Goal: Information Seeking & Learning: Learn about a topic

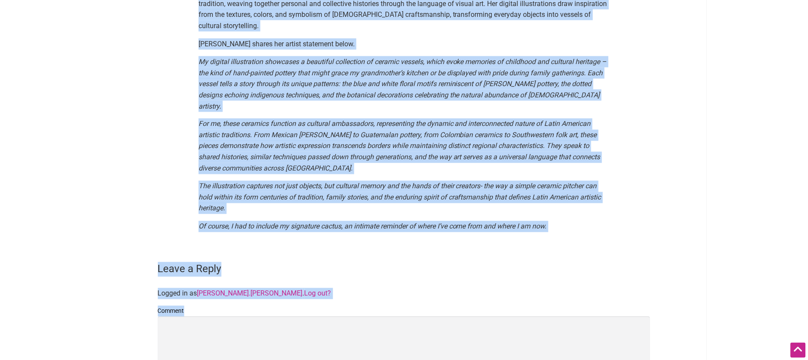
scroll to position [339, 0]
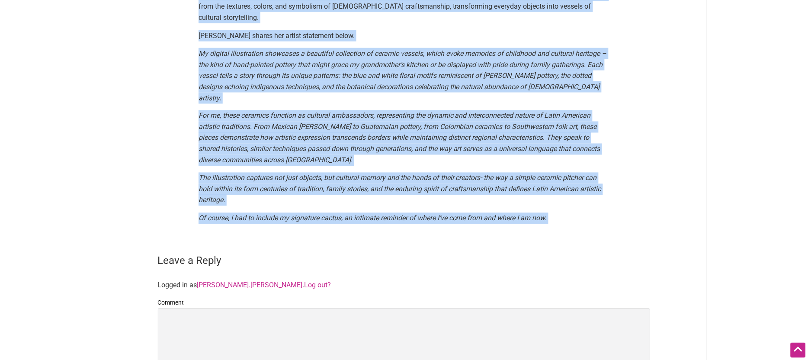
drag, startPoint x: 199, startPoint y: 175, endPoint x: 269, endPoint y: 222, distance: 84.8
click at [269, 222] on main "By [PERSON_NAME] — [DATE] In celebration of Latinx / Hispanic Heritage Month, w…" at bounding box center [404, 89] width 539 height 715
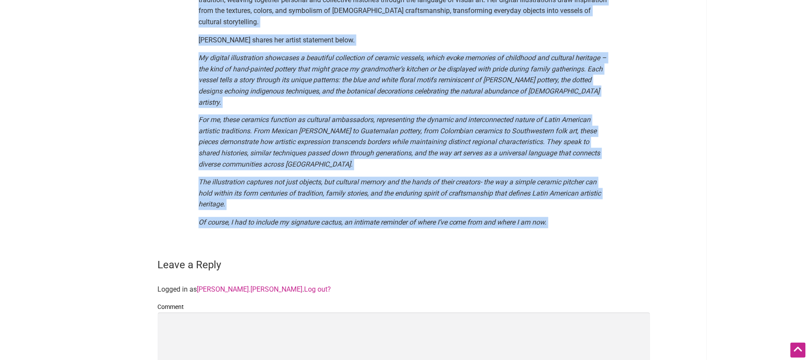
scroll to position [330, 0]
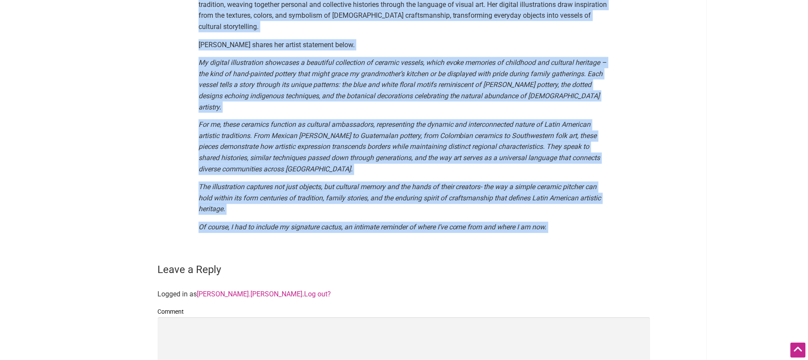
copy main "Lo ipsumdolors am Consec / Adipisci Elitsedd Eiusm, te incidid ut laboree dolor…"
click at [444, 183] on em "The illustration captures not just objects, but cultural memory and the hands o…" at bounding box center [400, 198] width 403 height 30
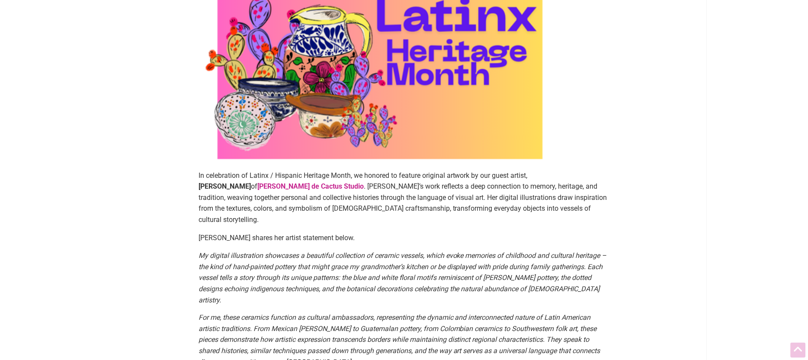
scroll to position [170, 0]
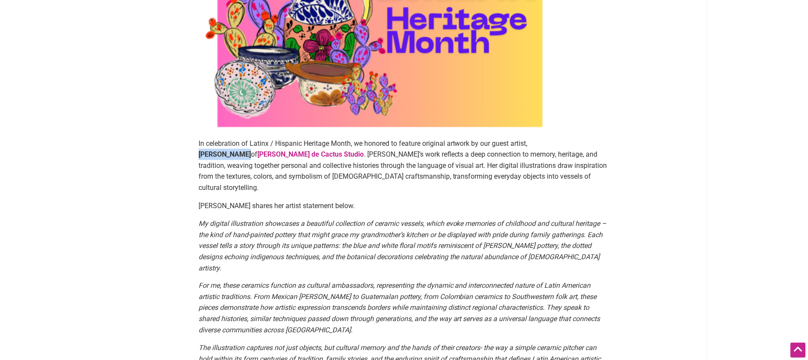
drag, startPoint x: 534, startPoint y: 144, endPoint x: 577, endPoint y: 142, distance: 42.9
click at [251, 150] on strong "[PERSON_NAME]" at bounding box center [225, 154] width 52 height 8
copy strong "[PERSON_NAME]"
drag, startPoint x: 250, startPoint y: 143, endPoint x: 351, endPoint y: 142, distance: 101.2
click at [351, 142] on p "In celebration of Latinx / Hispanic Heritage Month, we honored to feature origi…" at bounding box center [404, 165] width 411 height 55
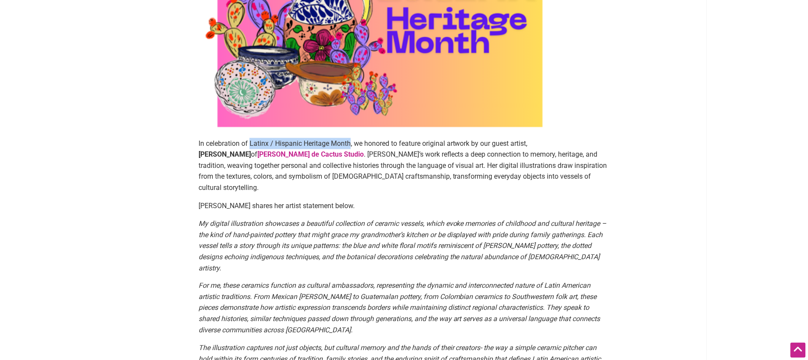
copy p "Latinx / Hispanic Heritage Month"
click at [308, 200] on p "[PERSON_NAME] shares her artist statement below." at bounding box center [404, 205] width 411 height 11
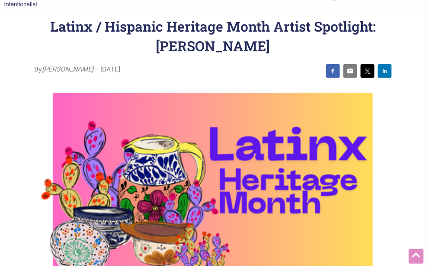
scroll to position [0, 0]
